Goal: Task Accomplishment & Management: Use online tool/utility

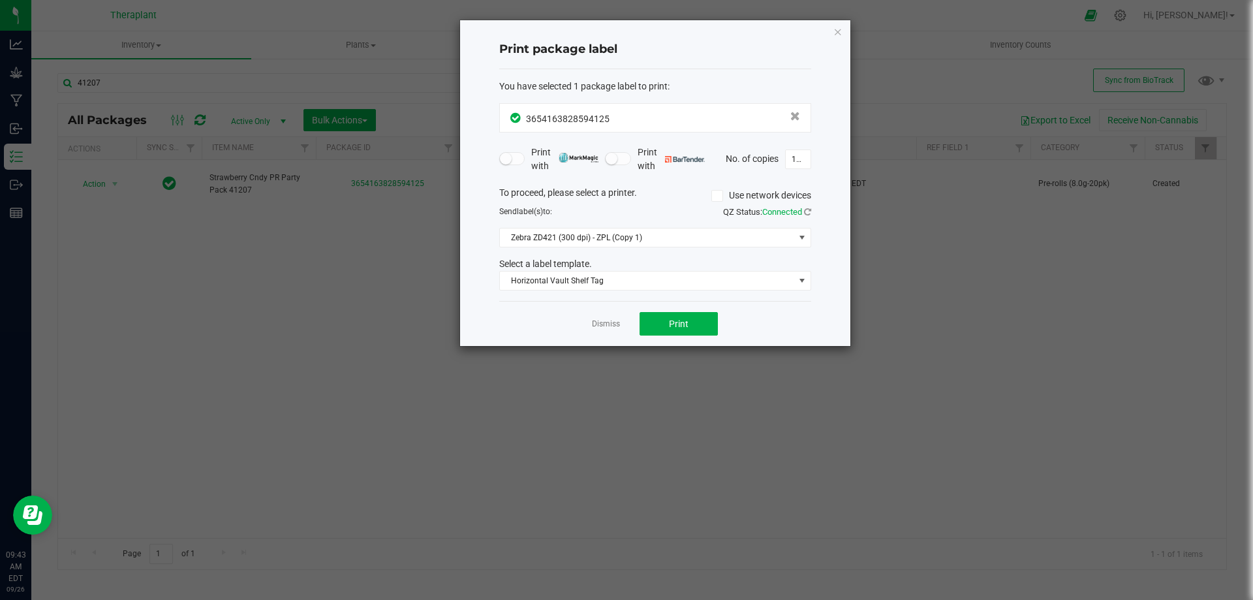
click at [838, 31] on icon "button" at bounding box center [838, 31] width 9 height 16
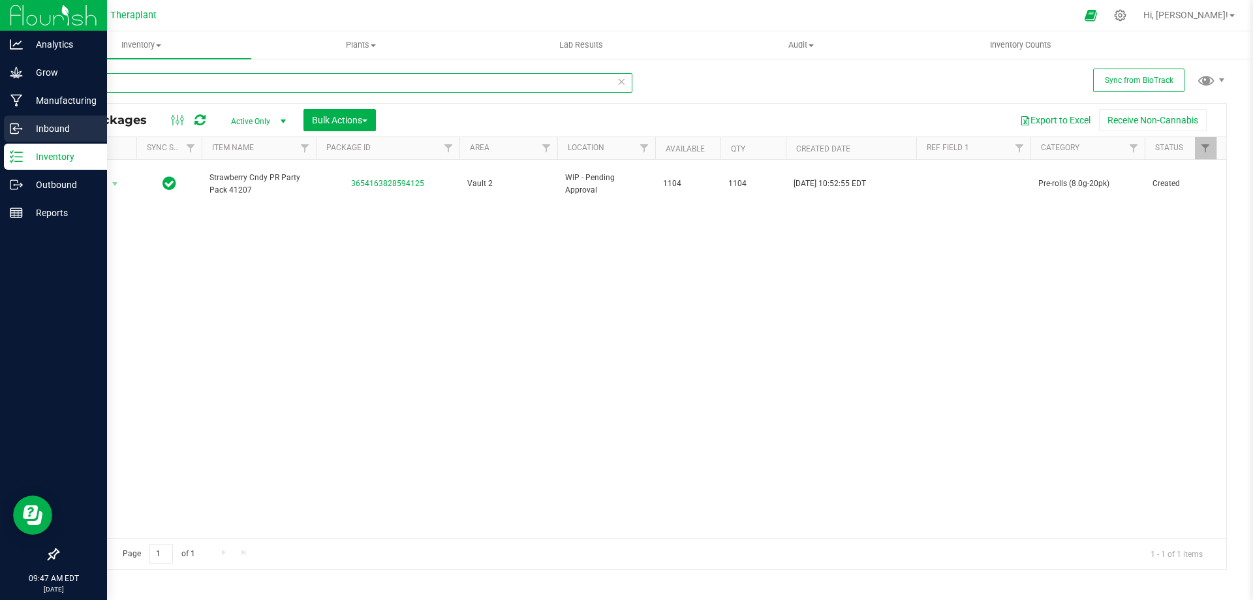
drag, startPoint x: 127, startPoint y: 82, endPoint x: 0, endPoint y: 142, distance: 140.4
click at [0, 142] on div "Analytics Grow Manufacturing Inbound Inventory Outbound Reports 09:47 AM EDT [D…" at bounding box center [626, 300] width 1253 height 600
type input "41215"
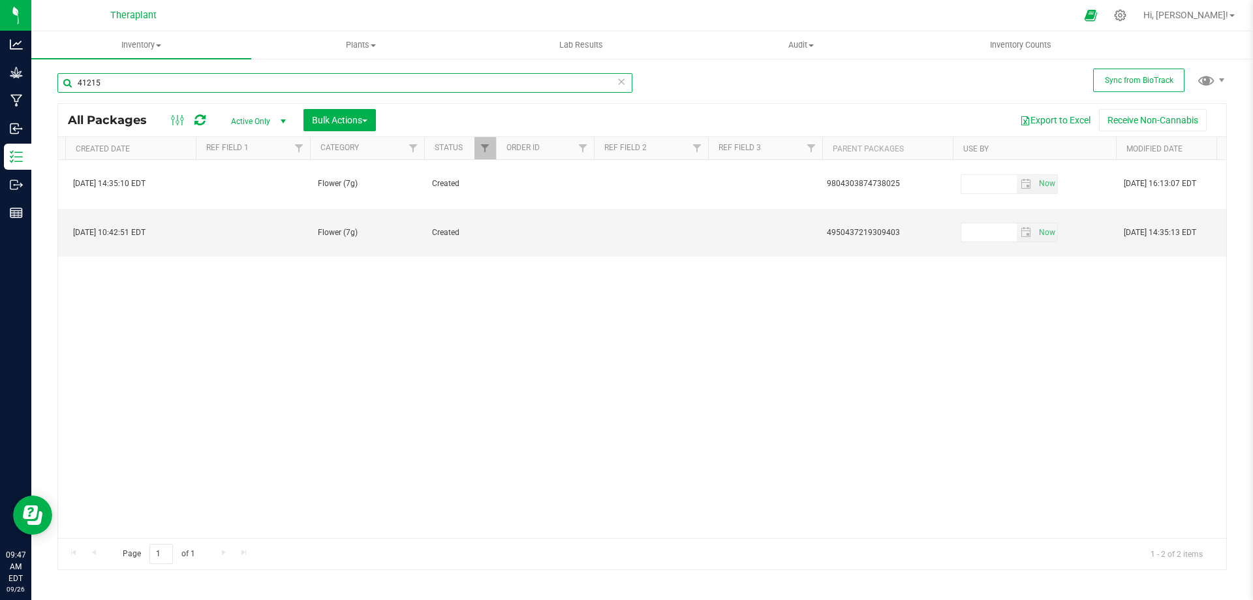
scroll to position [0, 766]
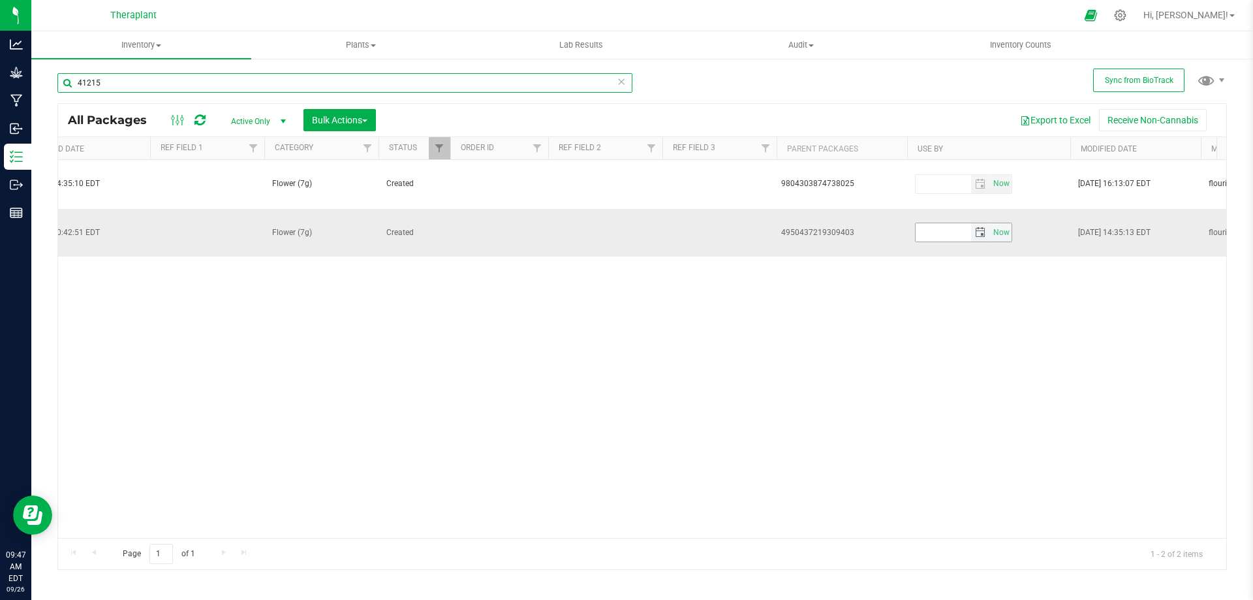
click at [988, 223] on span "select" at bounding box center [980, 232] width 19 height 18
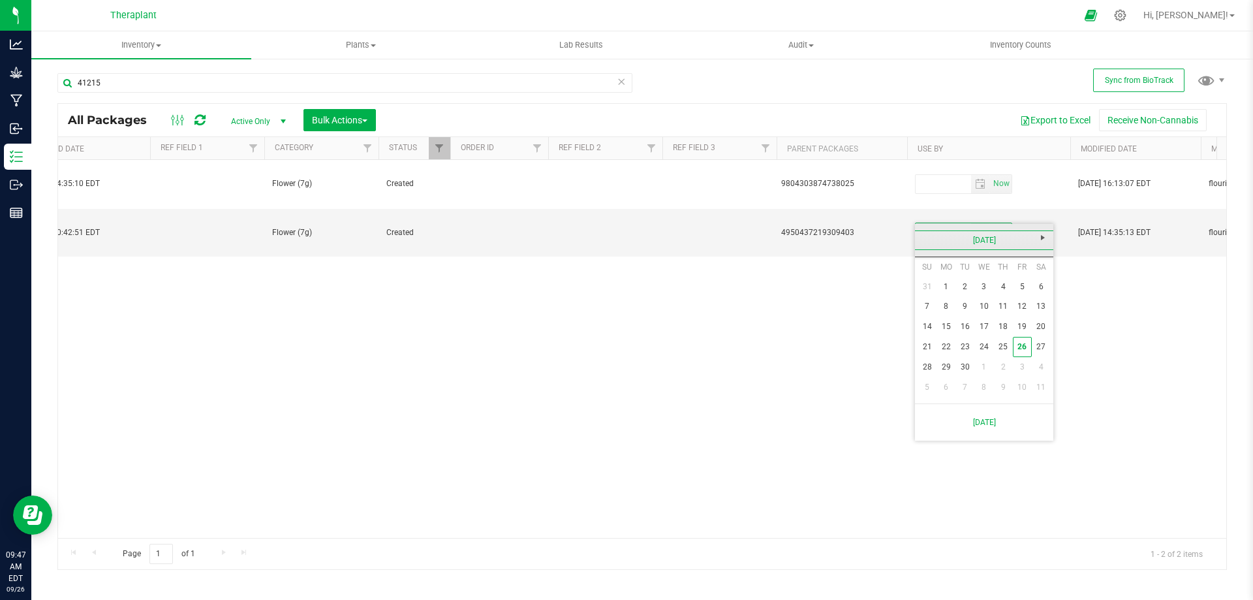
click at [986, 236] on link "[DATE]" at bounding box center [984, 240] width 140 height 20
click at [1041, 242] on span "Next" at bounding box center [1043, 237] width 10 height 10
click at [931, 352] on link "Sep" at bounding box center [934, 349] width 33 height 33
click at [965, 345] on link "22" at bounding box center [965, 347] width 19 height 20
type input "[DATE]"
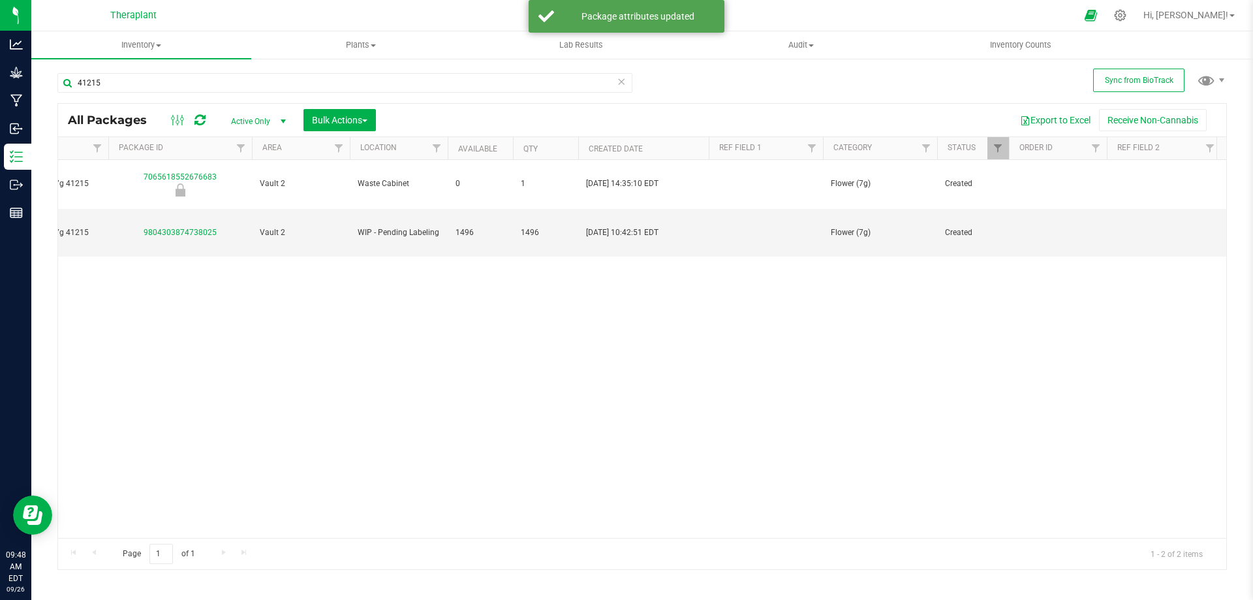
scroll to position [0, 0]
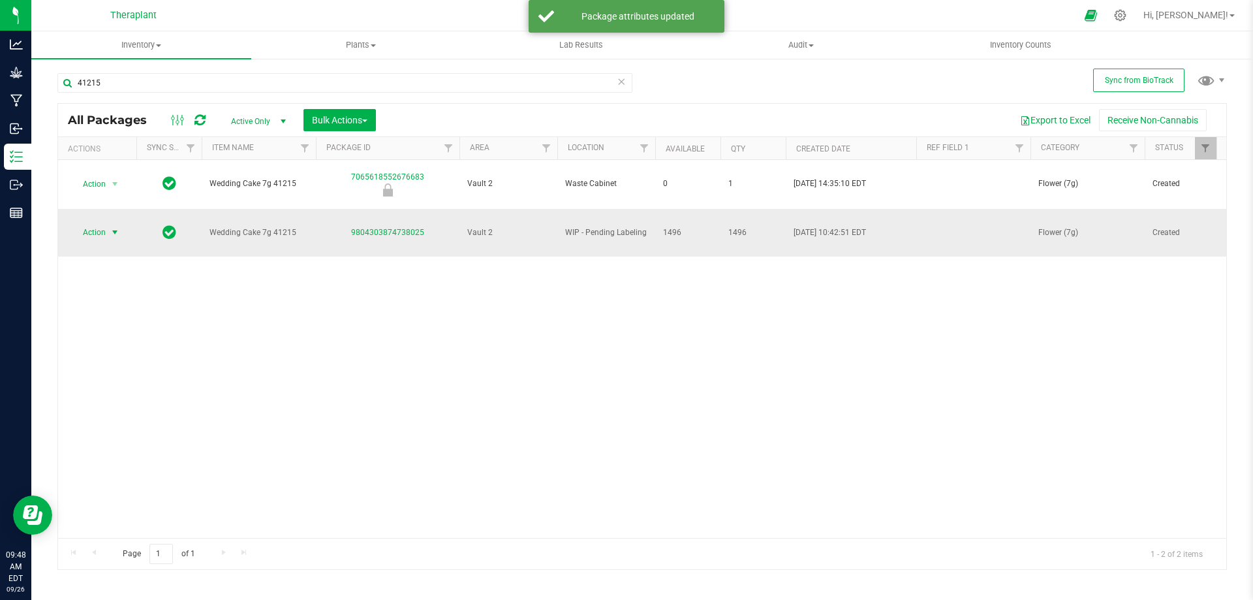
click at [103, 223] on span "Action" at bounding box center [88, 232] width 35 height 18
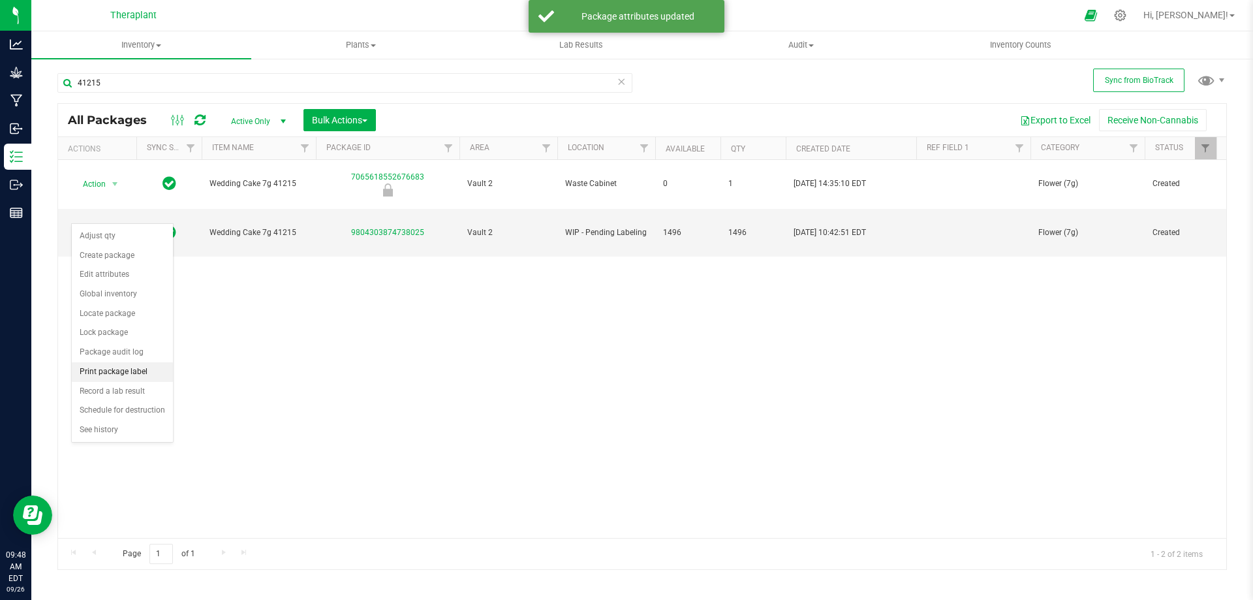
click at [114, 373] on li "Print package label" at bounding box center [122, 372] width 101 height 20
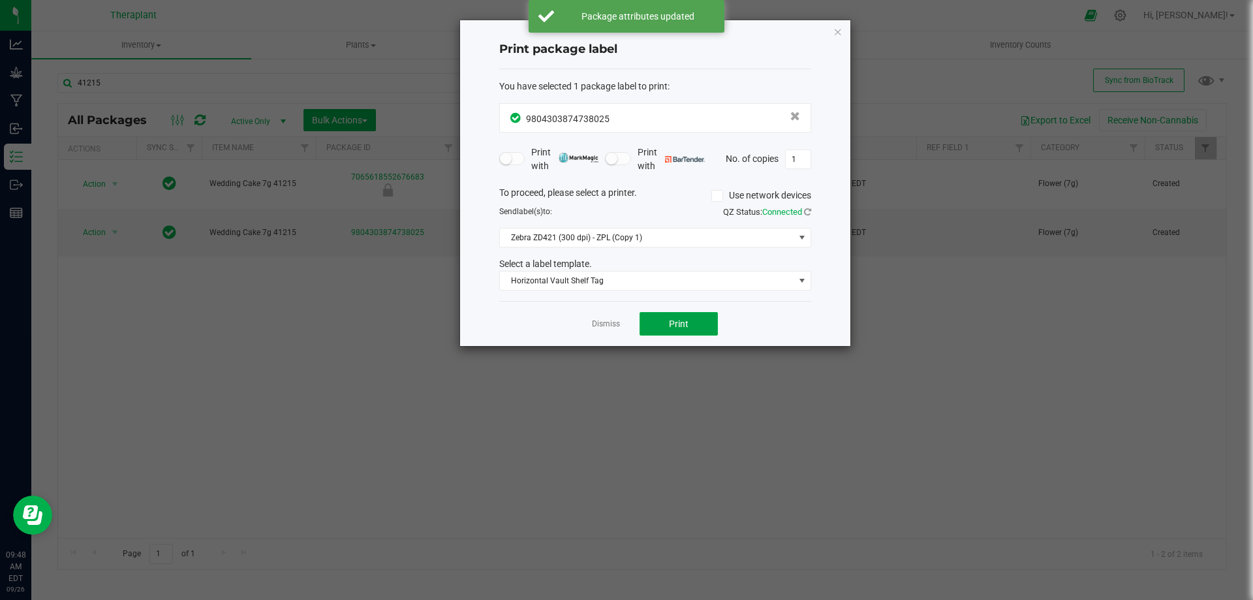
drag, startPoint x: 679, startPoint y: 322, endPoint x: 604, endPoint y: 437, distance: 136.9
click at [679, 322] on span "Print" at bounding box center [679, 324] width 20 height 10
click at [677, 317] on button "Print" at bounding box center [679, 323] width 78 height 23
click at [803, 161] on input "1" at bounding box center [798, 159] width 25 height 18
type input "151"
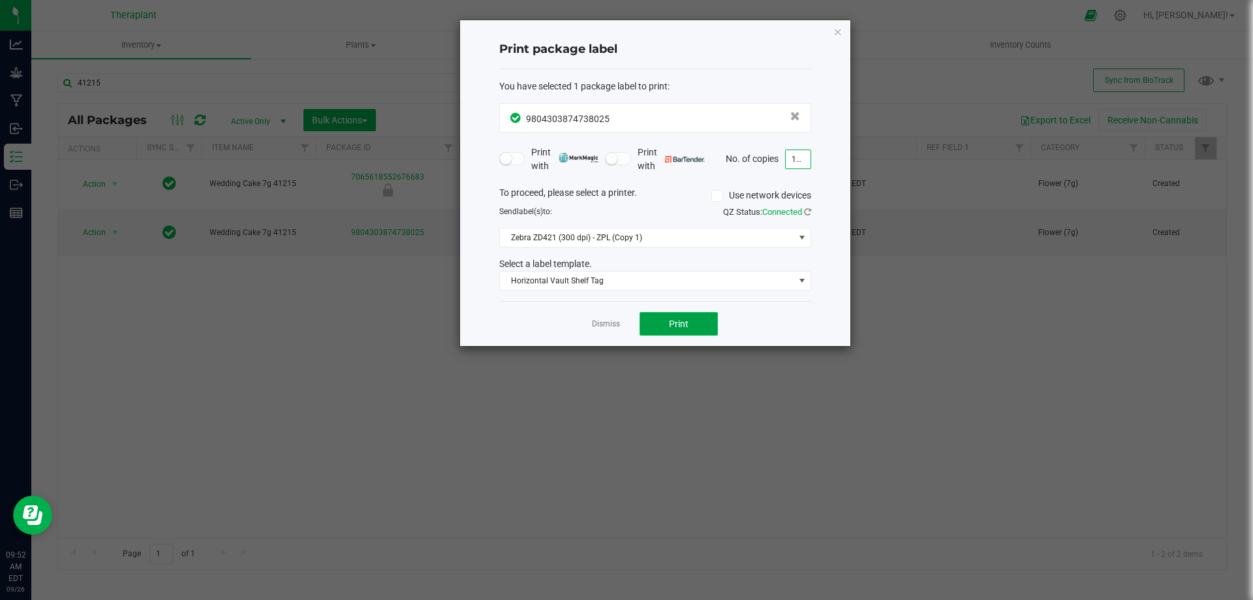
click at [683, 327] on span "Print" at bounding box center [679, 324] width 20 height 10
